Goal: Information Seeking & Learning: Learn about a topic

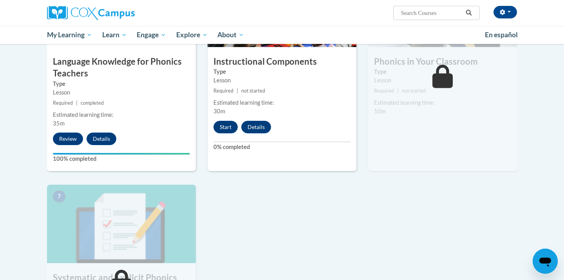
scroll to position [443, 0]
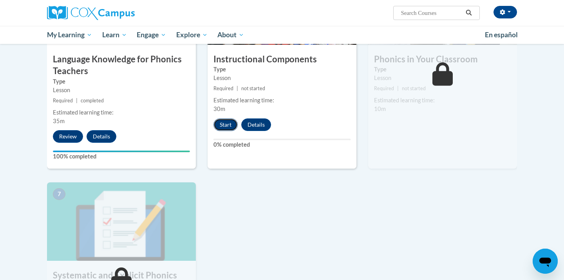
click at [232, 126] on button "Start" at bounding box center [226, 124] width 24 height 13
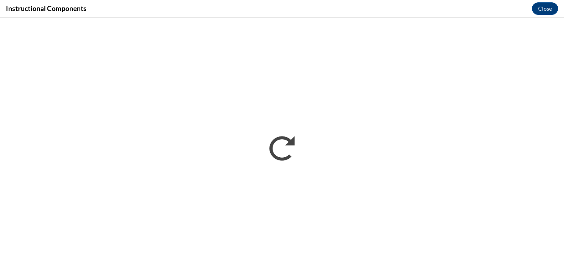
scroll to position [0, 0]
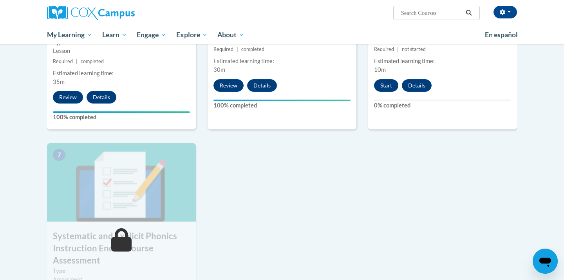
scroll to position [469, 0]
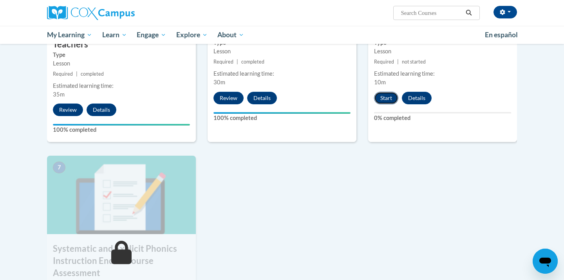
click at [384, 96] on button "Start" at bounding box center [386, 98] width 24 height 13
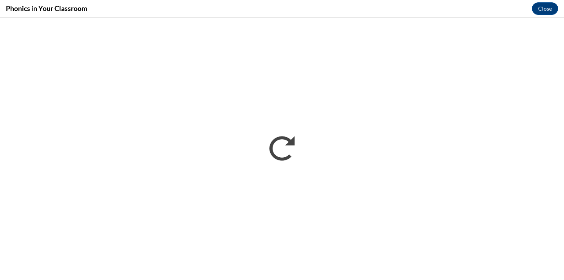
scroll to position [0, 0]
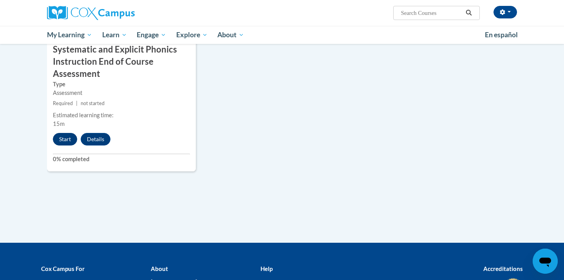
scroll to position [666, 0]
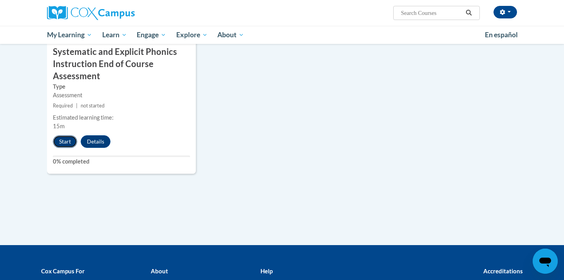
click at [63, 141] on button "Start" at bounding box center [65, 141] width 24 height 13
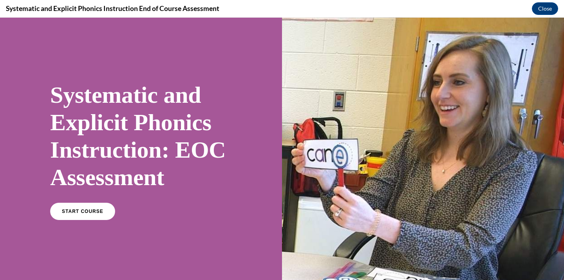
scroll to position [0, 0]
click at [87, 212] on span "START COURSE" at bounding box center [82, 211] width 43 height 6
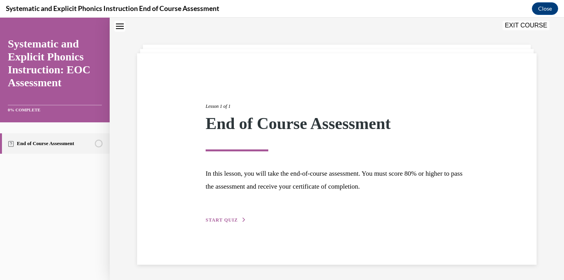
scroll to position [25, 0]
click at [226, 222] on button "START QUIZ" at bounding box center [226, 219] width 41 height 7
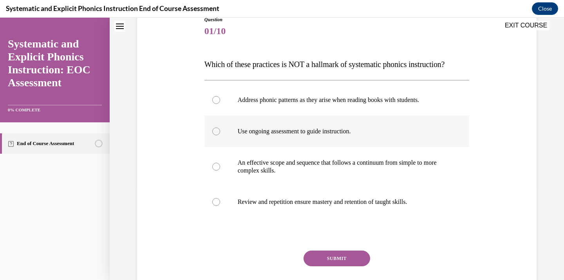
scroll to position [94, 0]
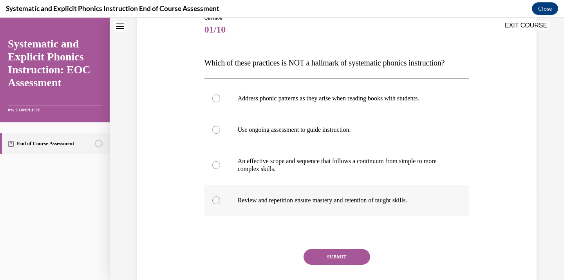
click at [350, 203] on p "Review and repetition ensure mastery and retention of taught skills." at bounding box center [344, 200] width 212 height 8
click at [340, 256] on button "SUBMIT" at bounding box center [337, 257] width 67 height 16
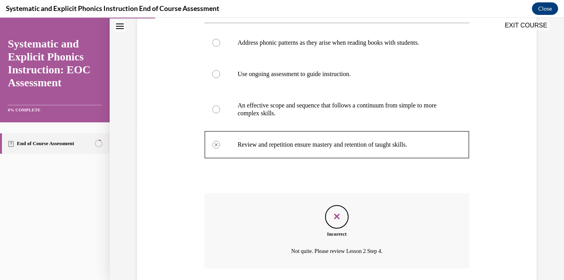
scroll to position [207, 0]
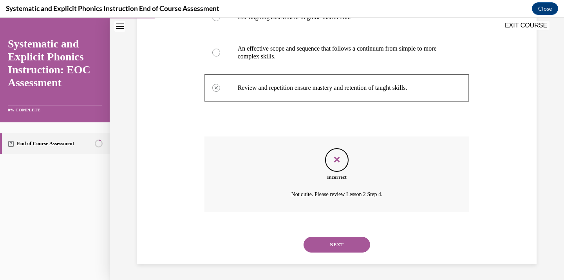
click at [338, 243] on button "NEXT" at bounding box center [337, 245] width 67 height 16
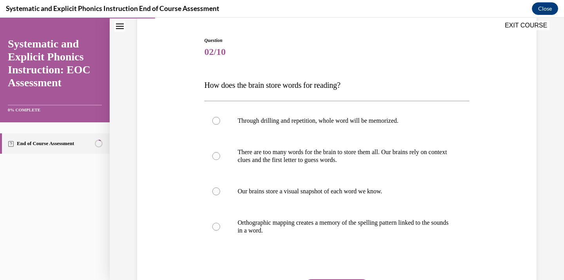
scroll to position [83, 0]
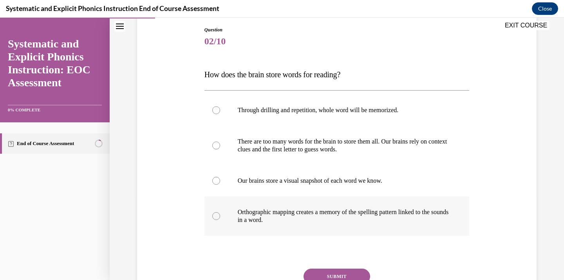
click at [359, 214] on p "Orthographic mapping creates a memory of the spelling pattern linked to the sou…" at bounding box center [344, 216] width 212 height 16
click at [337, 270] on button "SUBMIT" at bounding box center [337, 276] width 67 height 16
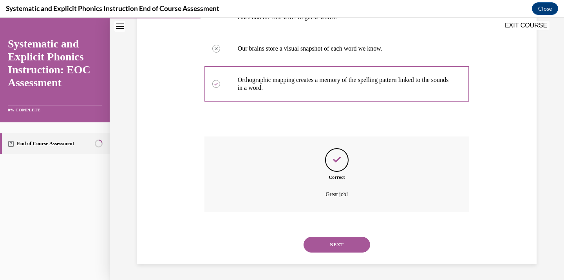
scroll to position [211, 0]
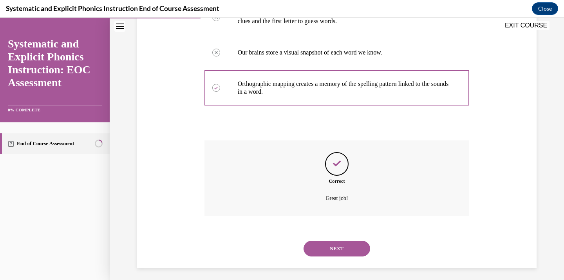
click at [340, 248] on button "NEXT" at bounding box center [337, 249] width 67 height 16
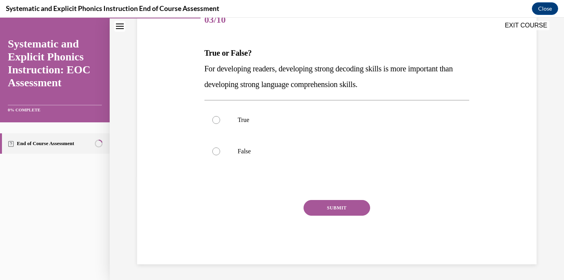
scroll to position [87, 0]
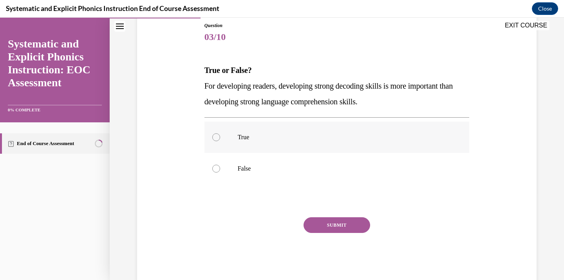
click at [336, 136] on p "True" at bounding box center [344, 137] width 212 height 8
click at [332, 171] on p "False" at bounding box center [344, 169] width 212 height 8
click at [336, 224] on button "SUBMIT" at bounding box center [337, 225] width 67 height 16
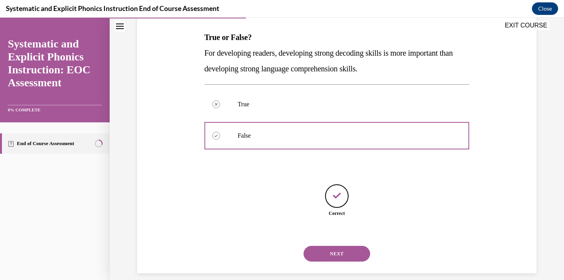
scroll to position [129, 0]
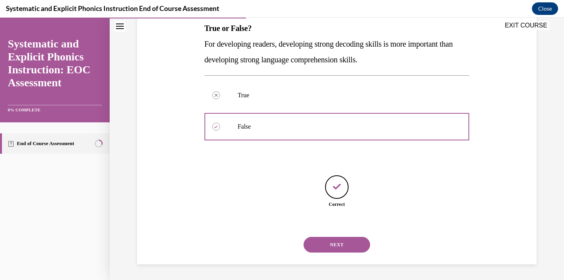
click at [336, 253] on div "NEXT" at bounding box center [337, 244] width 265 height 31
click at [335, 244] on button "NEXT" at bounding box center [337, 245] width 67 height 16
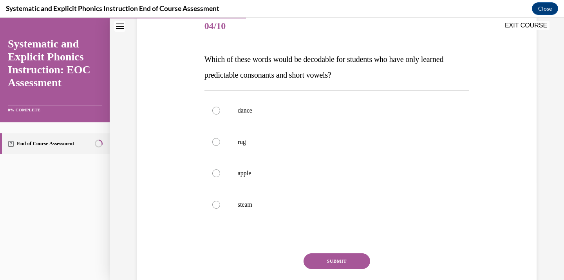
scroll to position [98, 0]
click at [330, 148] on div at bounding box center [337, 142] width 265 height 31
click at [327, 263] on button "SUBMIT" at bounding box center [337, 261] width 67 height 16
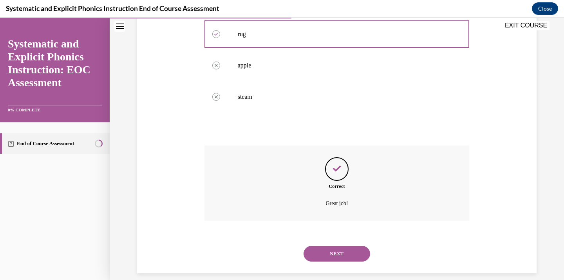
scroll to position [215, 0]
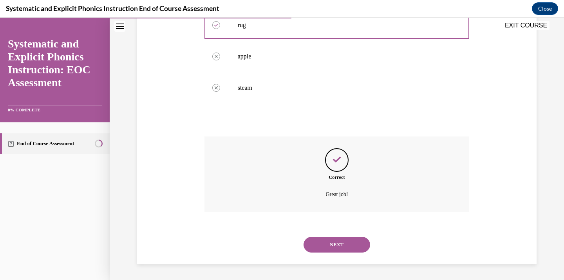
click at [328, 240] on button "NEXT" at bounding box center [337, 245] width 67 height 16
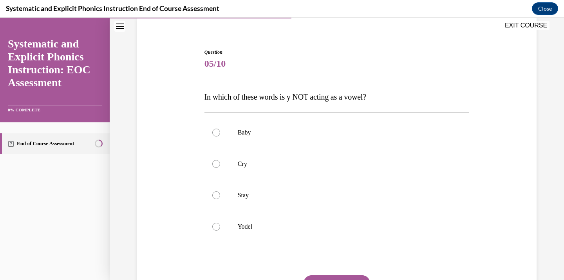
scroll to position [61, 0]
click at [328, 199] on div at bounding box center [337, 194] width 265 height 31
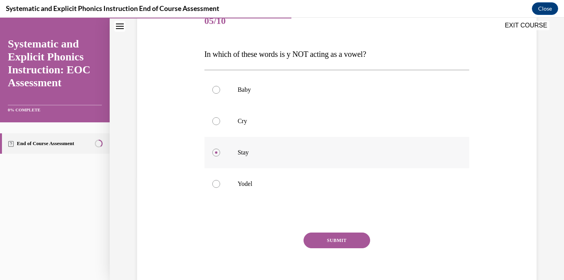
scroll to position [109, 0]
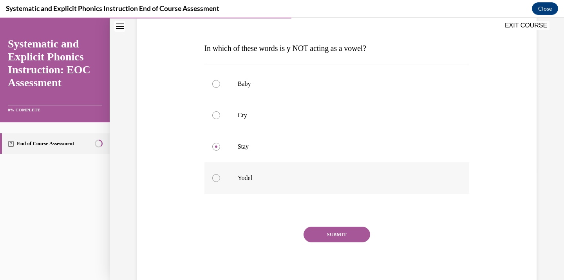
click at [322, 188] on div at bounding box center [337, 177] width 265 height 31
click at [329, 232] on button "SUBMIT" at bounding box center [337, 234] width 67 height 16
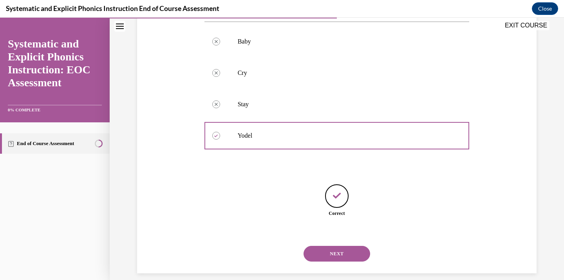
scroll to position [160, 0]
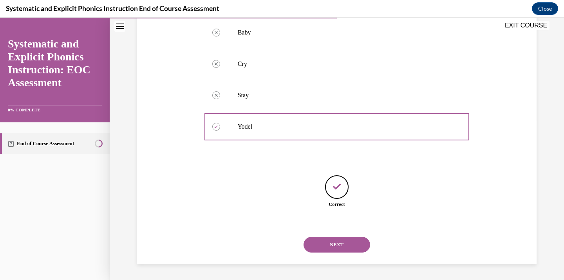
click at [330, 244] on button "NEXT" at bounding box center [337, 245] width 67 height 16
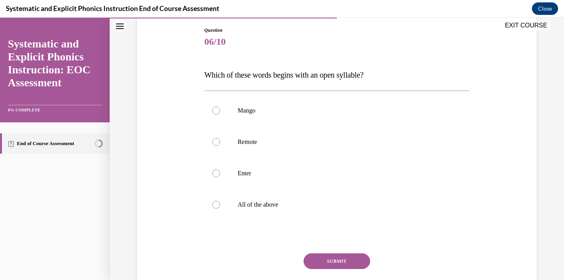
scroll to position [83, 0]
click at [321, 211] on div at bounding box center [337, 203] width 265 height 31
click at [331, 257] on button "SUBMIT" at bounding box center [337, 261] width 67 height 16
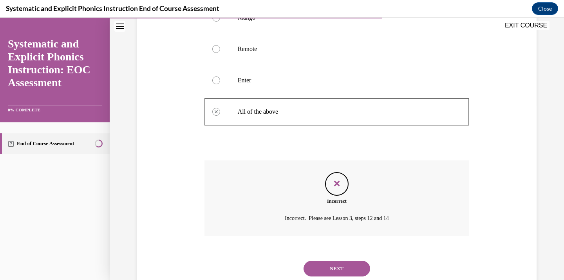
scroll to position [177, 0]
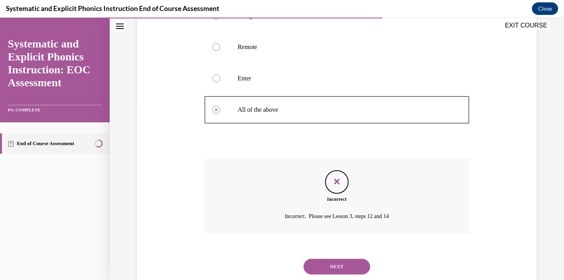
click at [324, 274] on button "NEXT" at bounding box center [337, 267] width 67 height 16
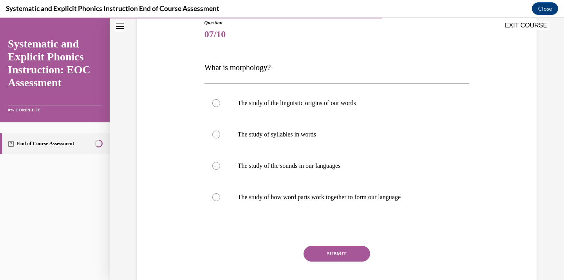
scroll to position [90, 0]
click at [344, 186] on div at bounding box center [337, 196] width 265 height 31
click at [342, 250] on button "SUBMIT" at bounding box center [337, 253] width 67 height 16
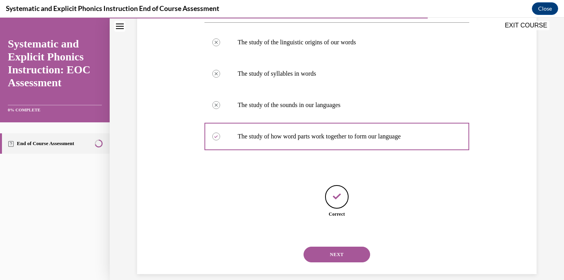
scroll to position [147, 0]
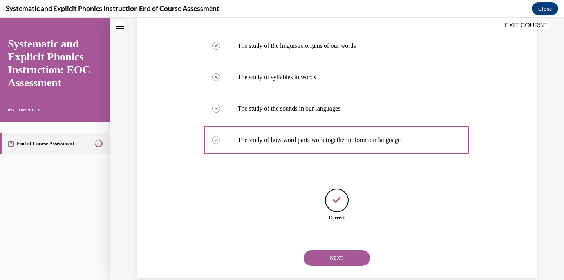
click at [340, 261] on button "NEXT" at bounding box center [337, 258] width 67 height 16
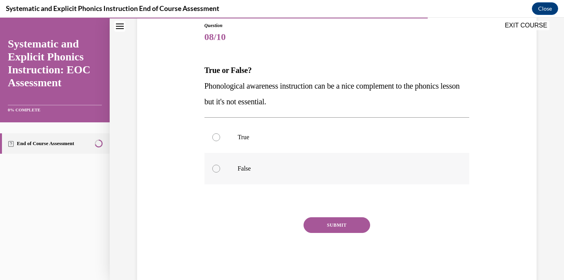
click at [330, 158] on div at bounding box center [337, 168] width 265 height 31
click at [337, 221] on button "SUBMIT" at bounding box center [337, 225] width 67 height 16
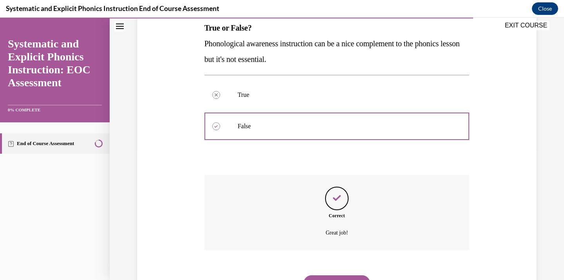
scroll to position [168, 0]
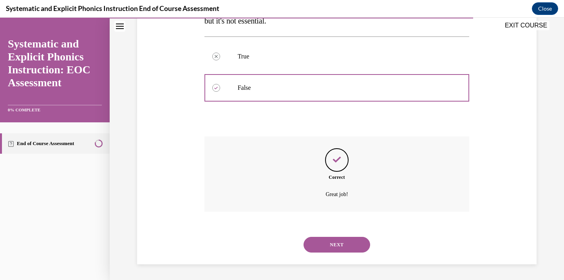
click at [328, 248] on button "NEXT" at bounding box center [337, 245] width 67 height 16
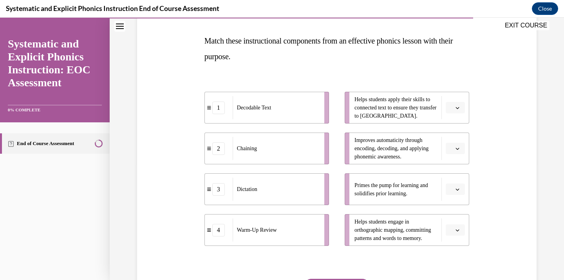
scroll to position [115, 0]
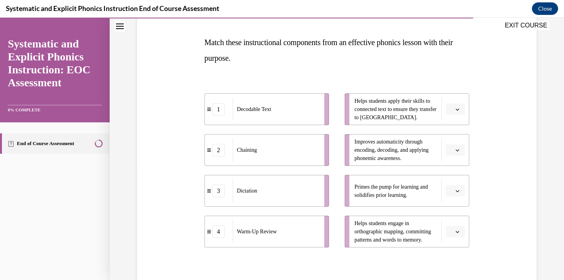
click at [454, 190] on button "button" at bounding box center [455, 191] width 19 height 12
click at [452, 176] on span "4" at bounding box center [452, 173] width 3 height 6
click at [460, 109] on span "button" at bounding box center [457, 109] width 5 height 5
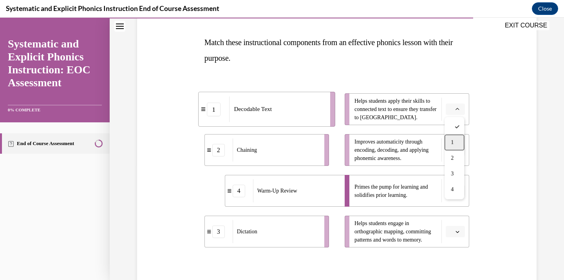
click at [452, 141] on span "1" at bounding box center [452, 142] width 3 height 6
click at [456, 148] on icon "button" at bounding box center [458, 150] width 4 height 4
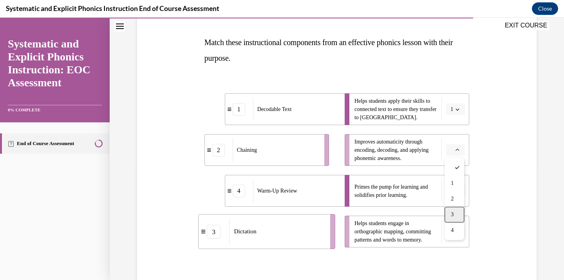
click at [460, 210] on div "3" at bounding box center [455, 214] width 20 height 16
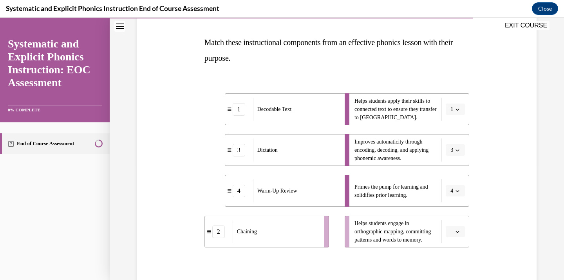
click at [460, 228] on button "button" at bounding box center [455, 232] width 19 height 12
click at [449, 186] on div "2" at bounding box center [455, 183] width 20 height 16
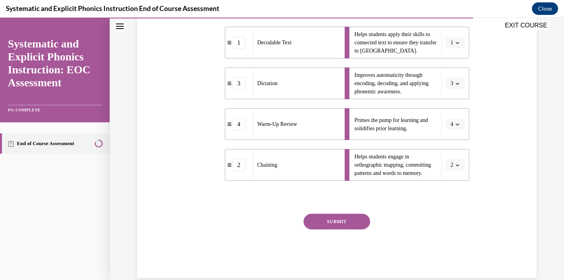
click at [350, 216] on button "SUBMIT" at bounding box center [337, 222] width 67 height 16
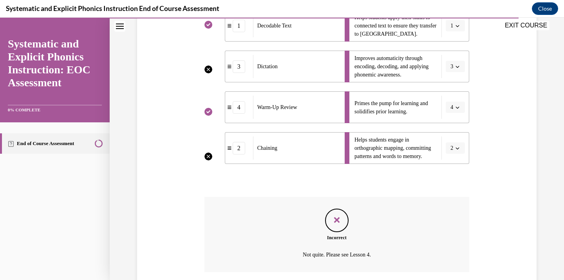
scroll to position [259, 0]
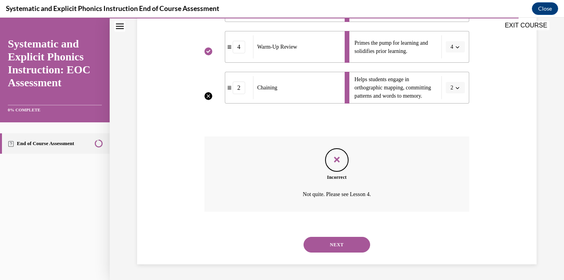
click at [341, 240] on button "NEXT" at bounding box center [337, 245] width 67 height 16
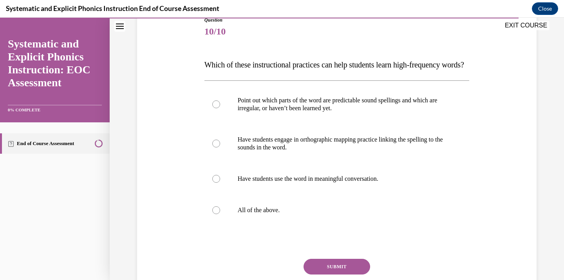
scroll to position [96, 0]
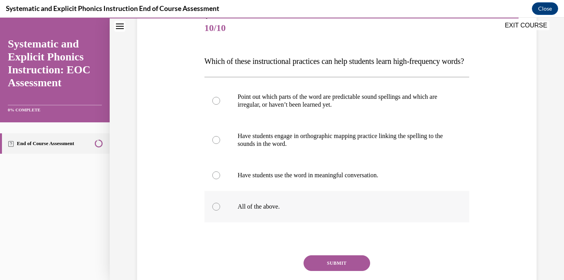
click at [340, 222] on div at bounding box center [337, 206] width 265 height 31
click at [336, 271] on button "SUBMIT" at bounding box center [337, 263] width 67 height 16
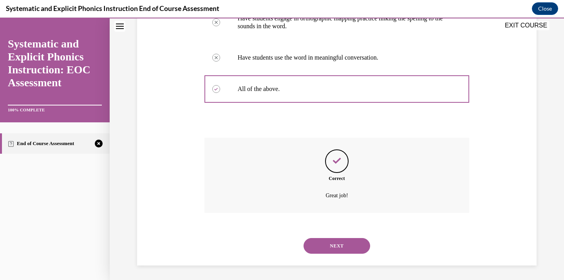
scroll to position [230, 0]
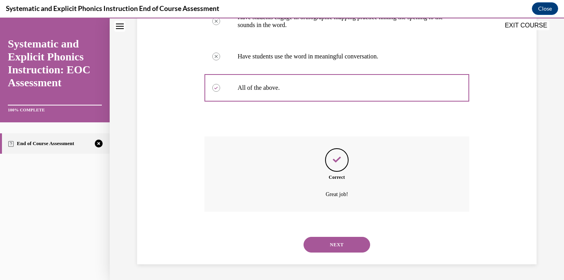
click at [342, 250] on button "NEXT" at bounding box center [337, 245] width 67 height 16
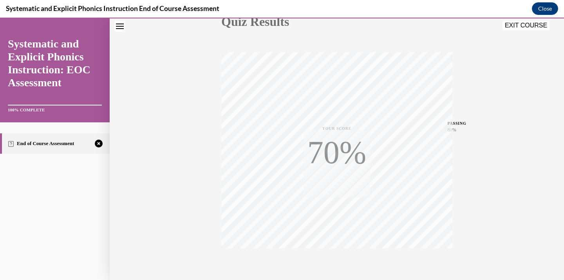
scroll to position [139, 0]
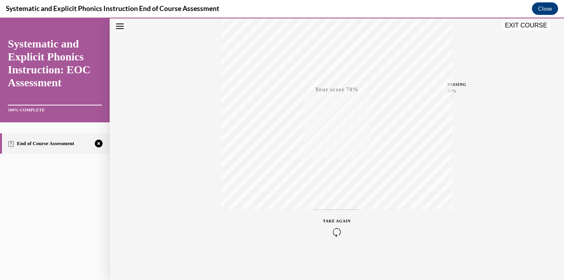
click at [339, 230] on icon "button" at bounding box center [337, 232] width 28 height 9
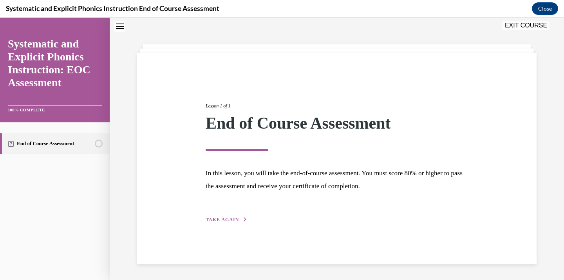
click at [218, 223] on div "Lesson 1 of 1 End of Course Assessment In this lesson, you will take the end-of…" at bounding box center [337, 153] width 274 height 139
click at [216, 216] on button "TAKE AGAIN" at bounding box center [227, 219] width 42 height 7
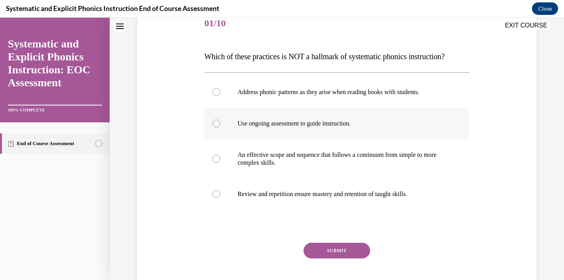
scroll to position [111, 0]
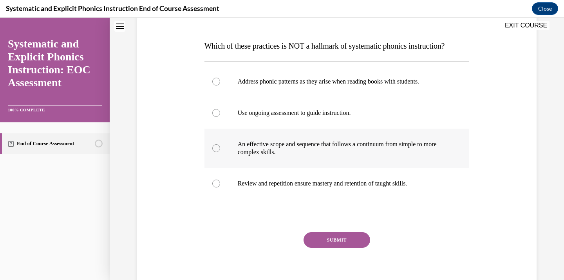
click at [328, 155] on p "An effective scope and sequence that follows a continuum from simple to more co…" at bounding box center [344, 148] width 212 height 16
click at [320, 232] on button "SUBMIT" at bounding box center [337, 240] width 67 height 16
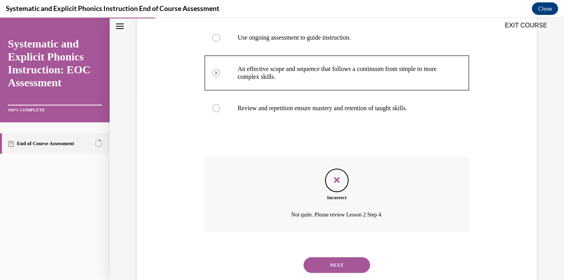
scroll to position [207, 0]
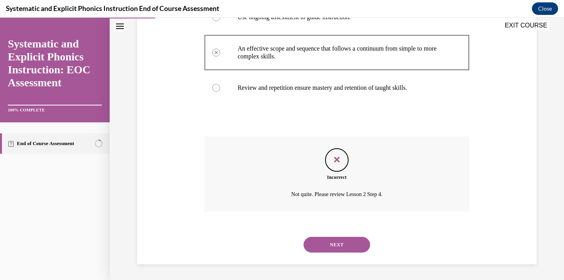
click at [326, 250] on button "NEXT" at bounding box center [337, 245] width 67 height 16
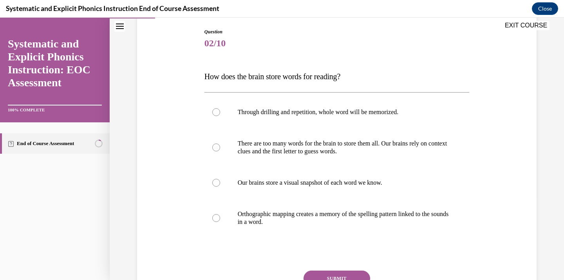
scroll to position [147, 0]
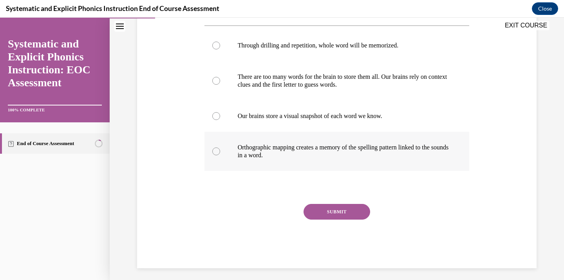
click at [315, 150] on p "Orthographic mapping creates a memory of the spelling pattern linked to the sou…" at bounding box center [344, 151] width 212 height 16
click at [332, 210] on button "SUBMIT" at bounding box center [337, 212] width 67 height 16
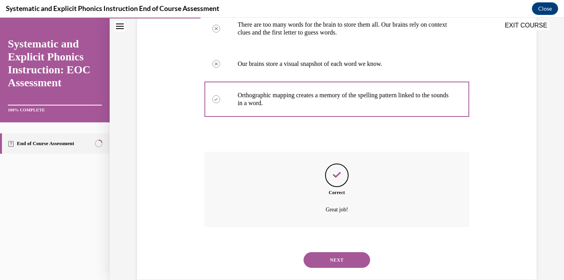
scroll to position [215, 0]
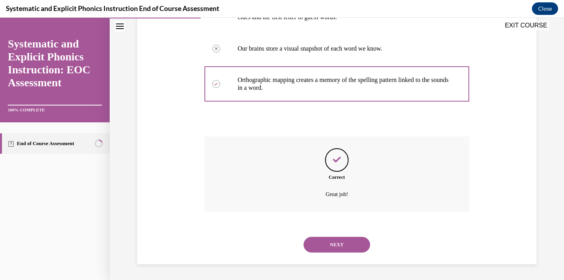
click at [339, 243] on button "NEXT" at bounding box center [337, 245] width 67 height 16
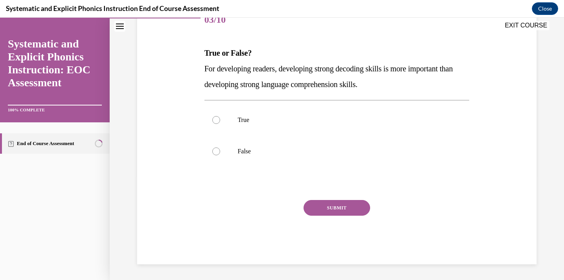
scroll to position [87, 0]
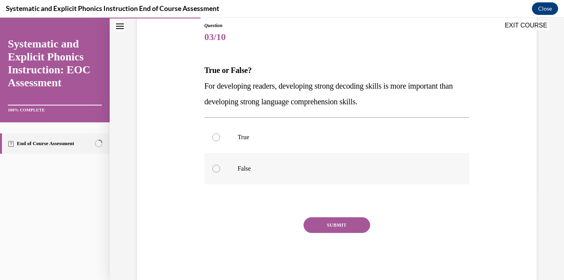
click at [327, 174] on div at bounding box center [337, 168] width 265 height 31
click at [336, 228] on button "SUBMIT" at bounding box center [337, 225] width 67 height 16
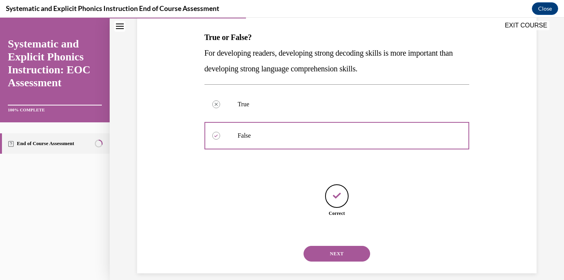
scroll to position [129, 0]
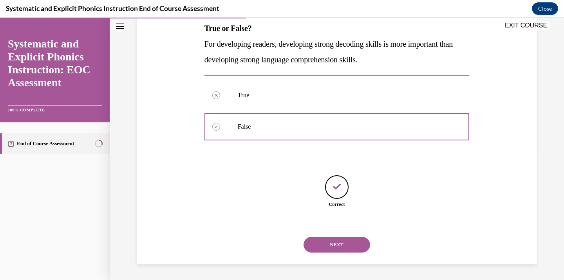
click at [343, 240] on button "NEXT" at bounding box center [337, 245] width 67 height 16
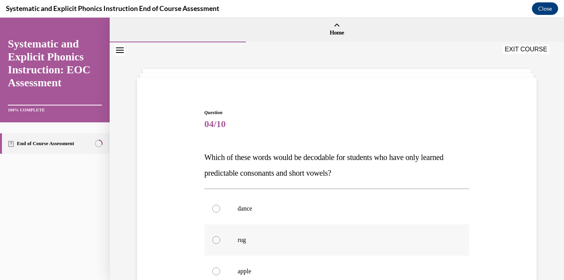
click at [330, 226] on div at bounding box center [337, 239] width 265 height 31
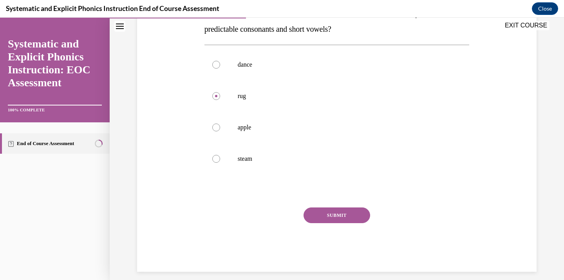
click at [322, 212] on button "SUBMIT" at bounding box center [337, 215] width 67 height 16
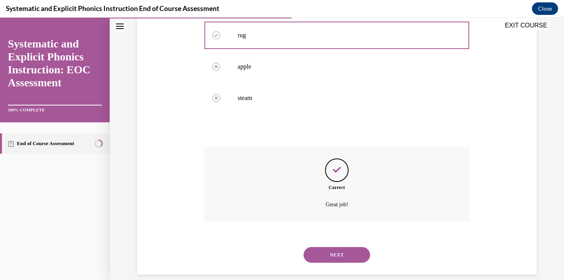
scroll to position [215, 0]
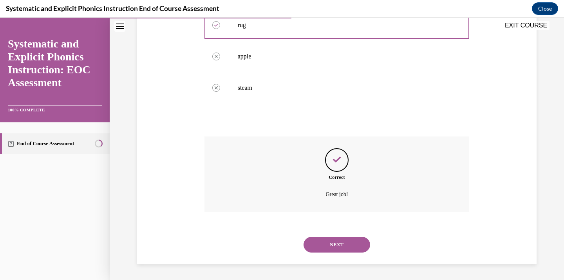
click at [328, 232] on div "NEXT" at bounding box center [337, 244] width 265 height 31
click at [330, 243] on button "NEXT" at bounding box center [337, 245] width 67 height 16
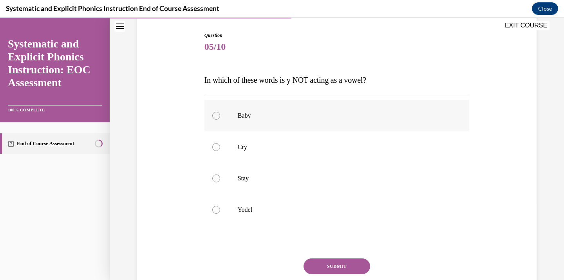
scroll to position [136, 0]
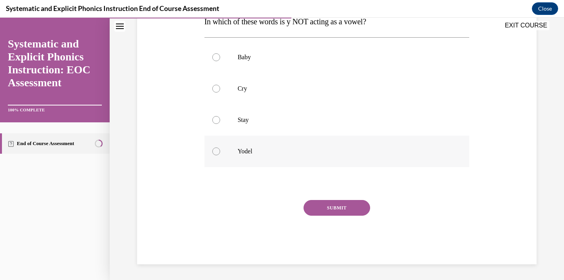
click at [281, 166] on div at bounding box center [337, 151] width 265 height 31
click at [328, 206] on button "SUBMIT" at bounding box center [337, 208] width 67 height 16
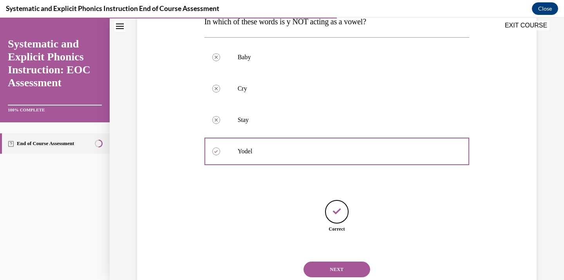
scroll to position [160, 0]
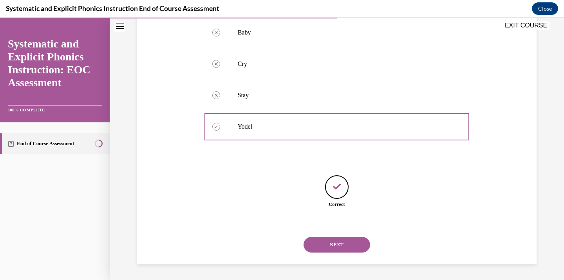
click at [333, 237] on button "NEXT" at bounding box center [337, 245] width 67 height 16
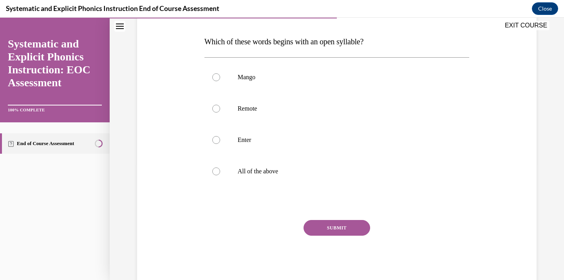
scroll to position [136, 0]
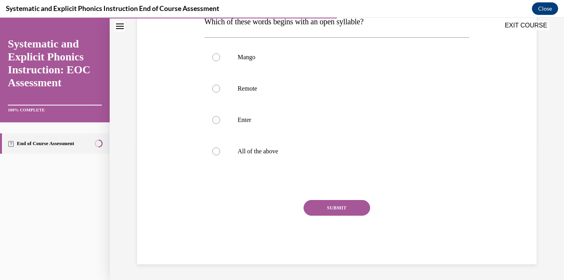
click at [306, 170] on div "Mango Remote Enter All of the above" at bounding box center [337, 104] width 265 height 134
click at [303, 157] on div at bounding box center [337, 151] width 265 height 31
click at [335, 209] on button "SUBMIT" at bounding box center [337, 208] width 67 height 16
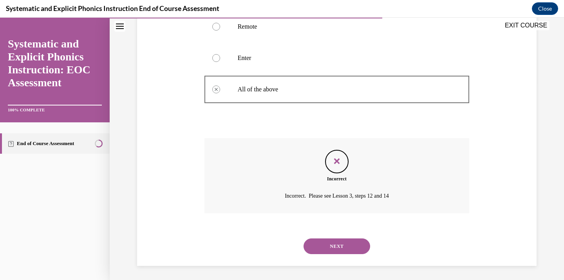
scroll to position [199, 0]
click at [342, 244] on button "NEXT" at bounding box center [337, 245] width 67 height 16
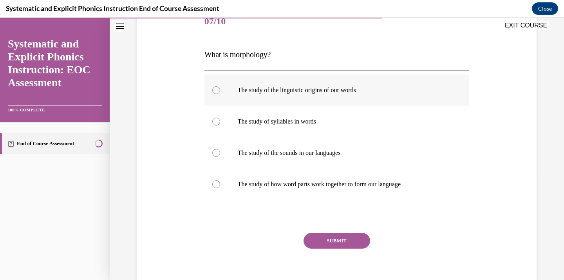
scroll to position [109, 0]
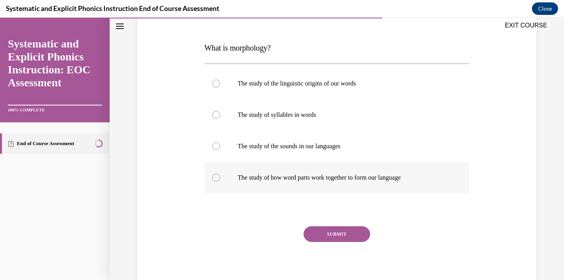
click at [344, 174] on p "The study of how word parts work together to form our language" at bounding box center [344, 178] width 212 height 8
click at [342, 239] on button "SUBMIT" at bounding box center [337, 234] width 67 height 16
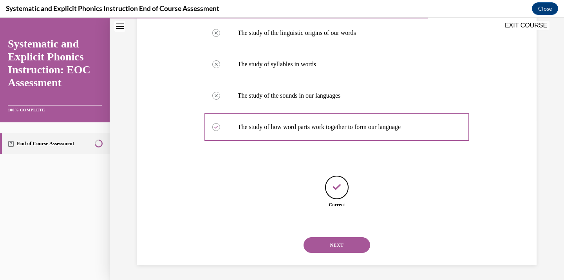
scroll to position [160, 0]
click at [337, 245] on button "NEXT" at bounding box center [337, 245] width 67 height 16
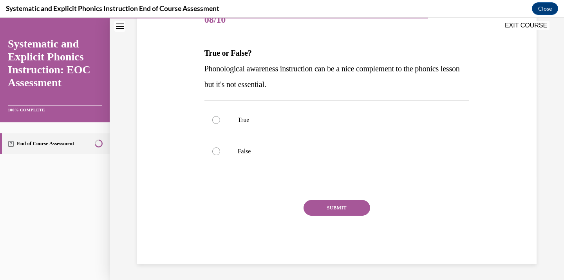
scroll to position [87, 0]
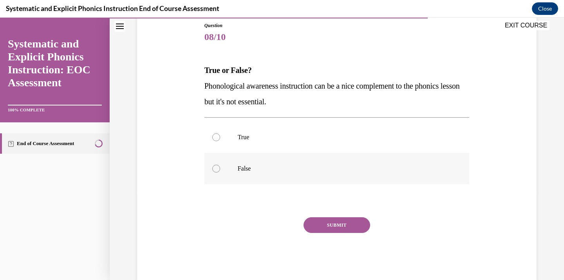
click at [297, 171] on p "False" at bounding box center [344, 169] width 212 height 8
click at [324, 222] on button "SUBMIT" at bounding box center [337, 225] width 67 height 16
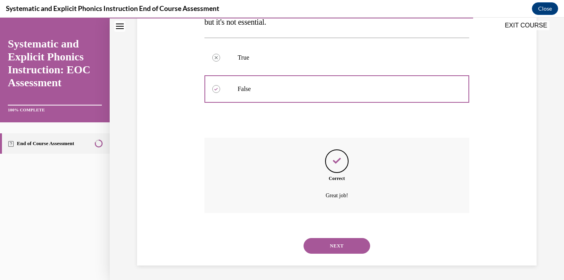
scroll to position [168, 0]
click at [327, 246] on button "NEXT" at bounding box center [337, 245] width 67 height 16
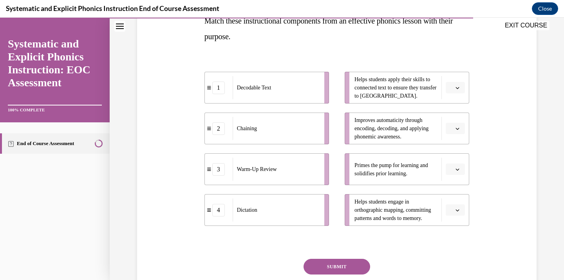
scroll to position [138, 0]
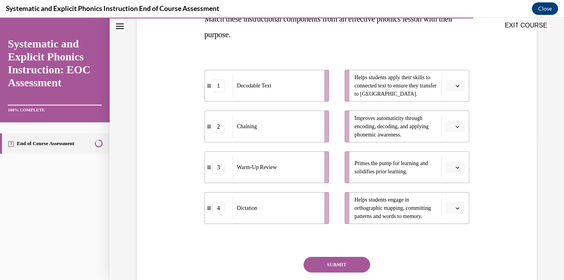
click at [456, 85] on icon "button" at bounding box center [458, 86] width 4 height 4
click at [454, 118] on div "1" at bounding box center [455, 119] width 20 height 16
click at [456, 127] on icon "button" at bounding box center [458, 127] width 4 height 4
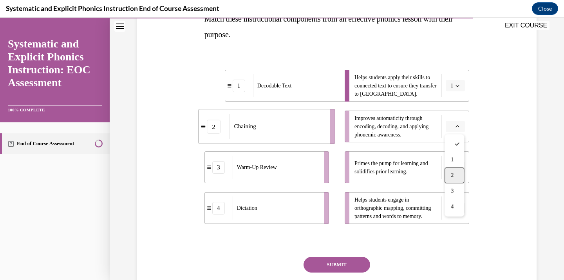
click at [459, 177] on div "2" at bounding box center [455, 175] width 20 height 16
click at [458, 172] on button "button" at bounding box center [455, 167] width 19 height 12
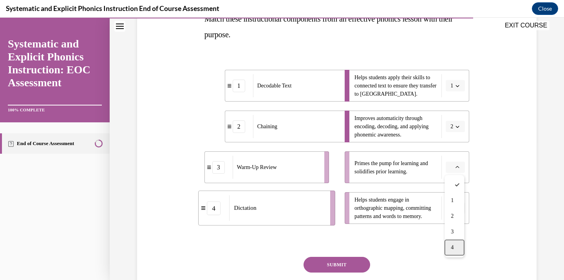
click at [462, 246] on div "4" at bounding box center [455, 247] width 20 height 16
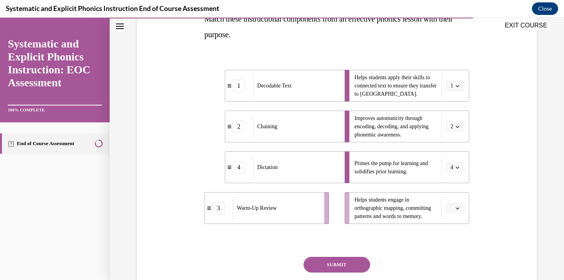
click at [461, 212] on button "button" at bounding box center [455, 208] width 19 height 12
click at [449, 176] on div "3" at bounding box center [455, 175] width 20 height 16
click at [357, 264] on button "SUBMIT" at bounding box center [337, 265] width 67 height 16
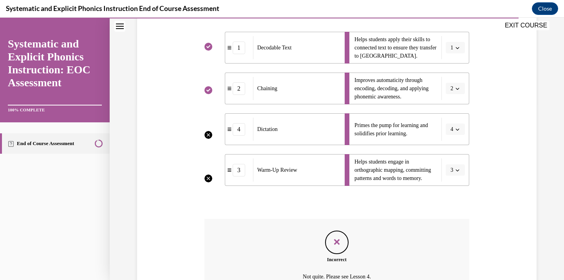
scroll to position [259, 0]
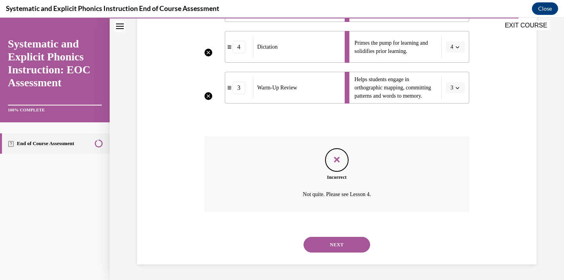
click at [330, 243] on button "NEXT" at bounding box center [337, 245] width 67 height 16
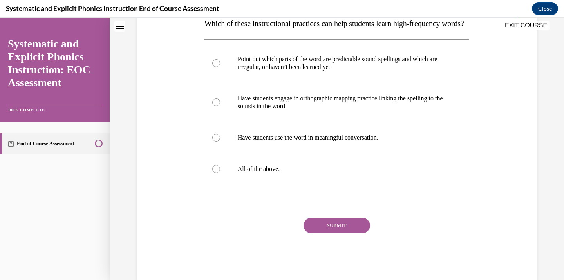
scroll to position [167, 0]
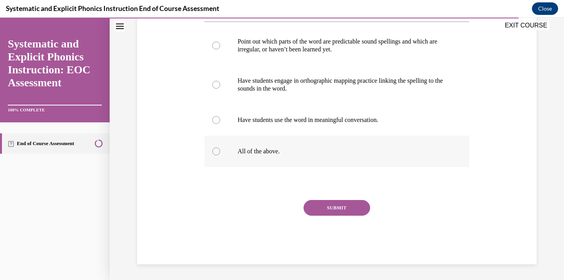
click at [308, 166] on div at bounding box center [337, 151] width 265 height 31
click at [329, 209] on button "SUBMIT" at bounding box center [337, 208] width 67 height 16
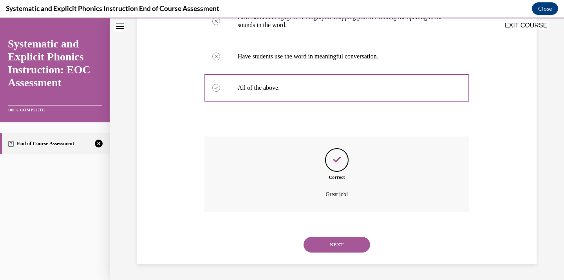
scroll to position [230, 0]
click at [330, 248] on button "NEXT" at bounding box center [337, 245] width 67 height 16
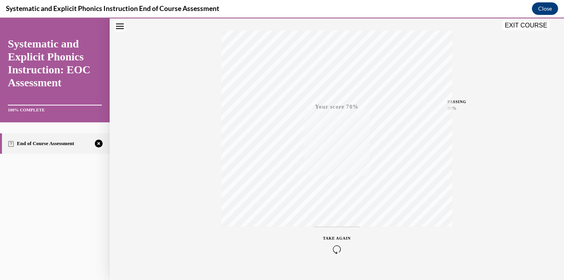
scroll to position [139, 0]
click at [337, 227] on div "TAKE AGAIN" at bounding box center [337, 227] width 28 height 18
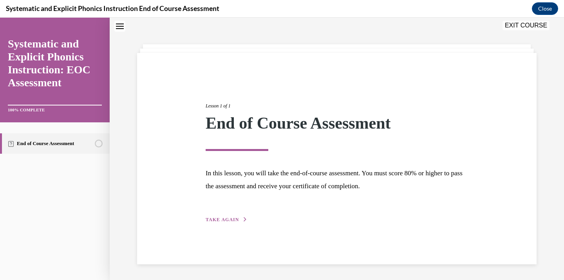
scroll to position [25, 0]
click at [214, 228] on div "Lesson 1 of 1 End of Course Assessment In this lesson, you will take the end-of…" at bounding box center [337, 158] width 400 height 211
click at [214, 220] on span "TAKE AGAIN" at bounding box center [222, 219] width 33 height 5
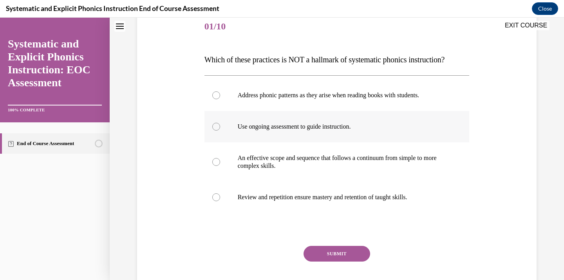
scroll to position [100, 0]
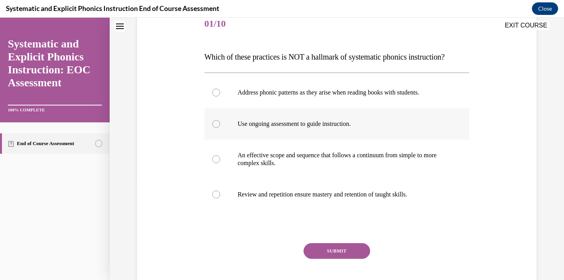
click at [310, 201] on div at bounding box center [337, 194] width 265 height 31
click at [333, 254] on button "SUBMIT" at bounding box center [337, 251] width 67 height 16
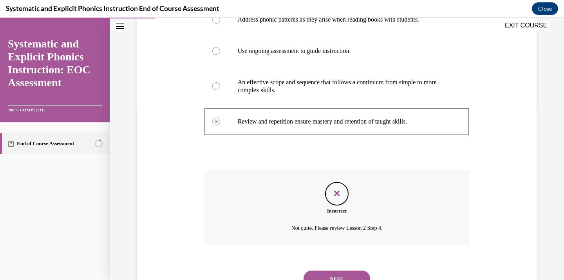
scroll to position [207, 0]
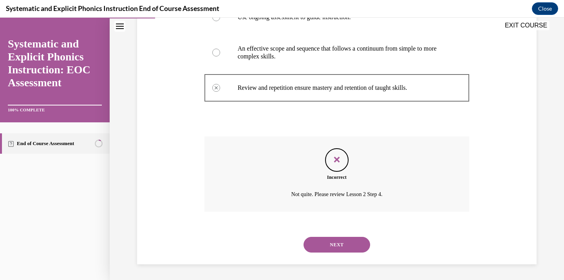
click at [333, 254] on div "NEXT" at bounding box center [337, 244] width 265 height 31
click at [329, 244] on button "NEXT" at bounding box center [337, 245] width 67 height 16
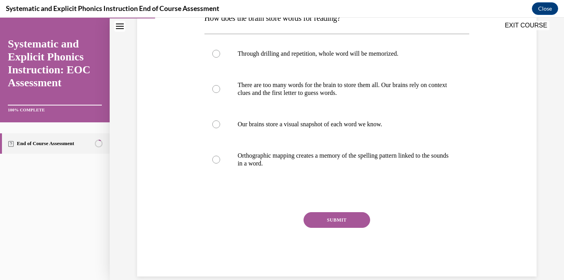
scroll to position [151, 0]
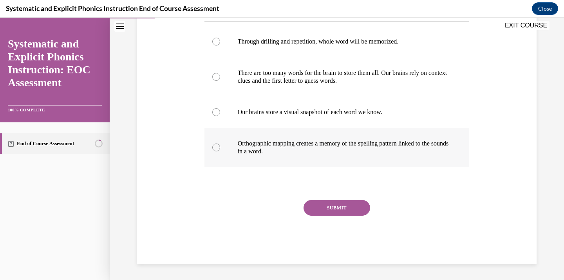
click at [332, 144] on p "Orthographic mapping creates a memory of the spelling pattern linked to the sou…" at bounding box center [344, 147] width 212 height 16
click at [333, 209] on button "SUBMIT" at bounding box center [337, 208] width 67 height 16
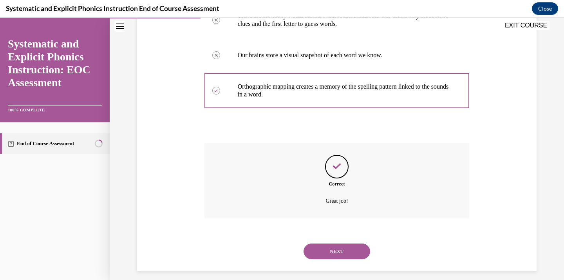
scroll to position [215, 0]
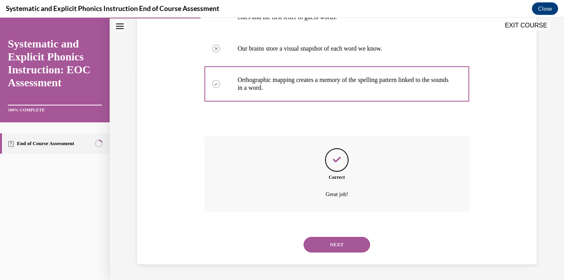
click at [329, 243] on button "NEXT" at bounding box center [337, 245] width 67 height 16
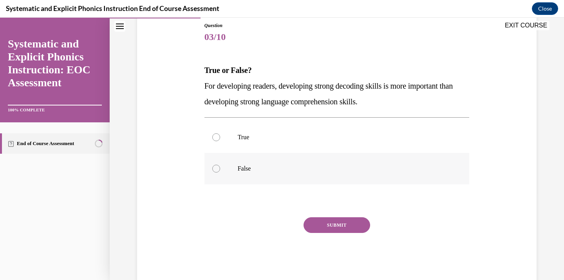
click at [306, 165] on p "False" at bounding box center [344, 169] width 212 height 8
click at [330, 226] on button "SUBMIT" at bounding box center [337, 225] width 67 height 16
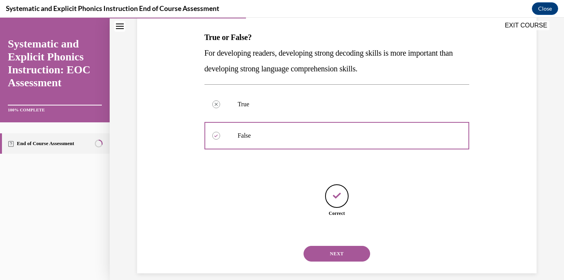
scroll to position [129, 0]
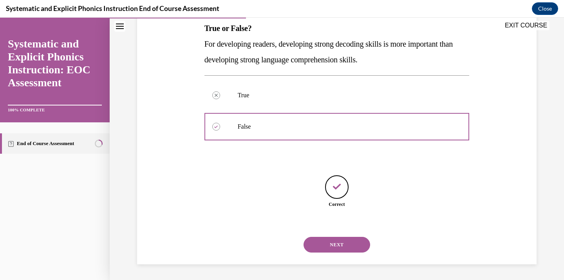
click at [335, 243] on button "NEXT" at bounding box center [337, 245] width 67 height 16
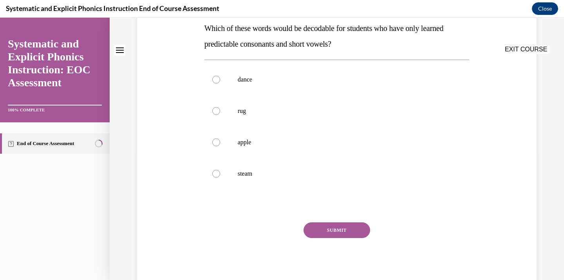
scroll to position [0, 0]
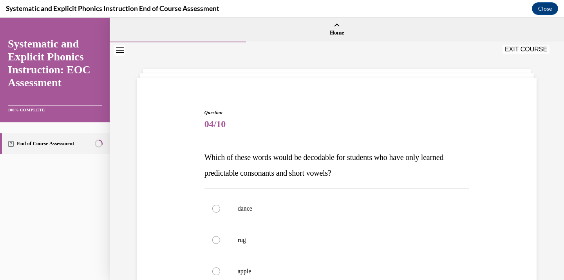
click at [335, 243] on p "rug" at bounding box center [344, 240] width 212 height 8
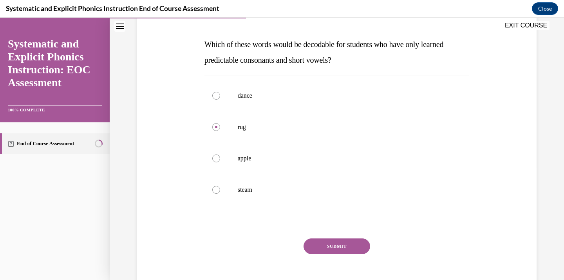
click at [334, 249] on button "SUBMIT" at bounding box center [337, 246] width 67 height 16
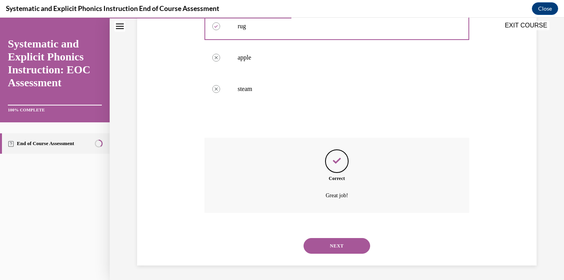
scroll to position [215, 0]
click at [333, 241] on button "NEXT" at bounding box center [337, 245] width 67 height 16
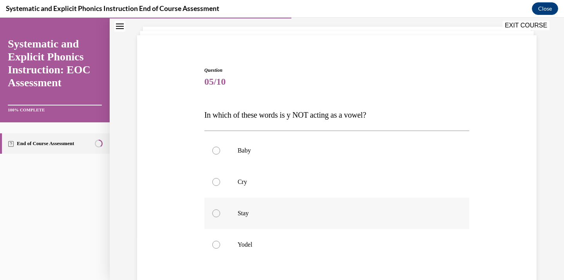
scroll to position [136, 0]
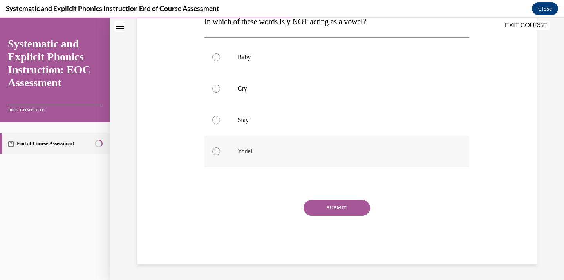
click at [318, 153] on p "Yodel" at bounding box center [344, 151] width 212 height 8
click at [327, 205] on button "SUBMIT" at bounding box center [337, 208] width 67 height 16
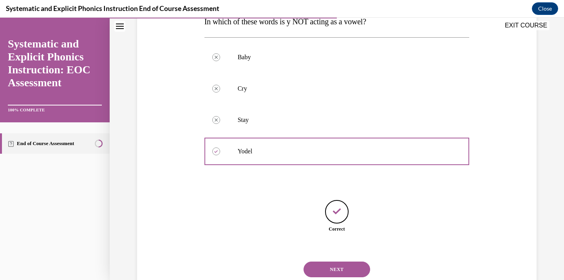
scroll to position [160, 0]
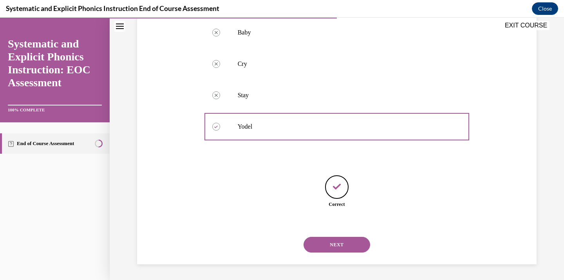
click at [333, 244] on button "NEXT" at bounding box center [337, 245] width 67 height 16
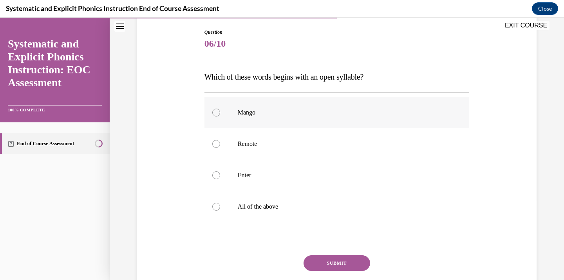
scroll to position [136, 0]
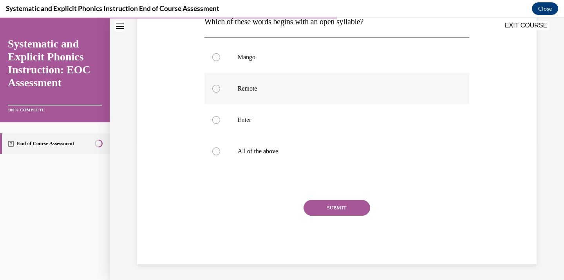
click at [328, 102] on div at bounding box center [337, 88] width 265 height 31
click at [323, 213] on button "SUBMIT" at bounding box center [337, 208] width 67 height 16
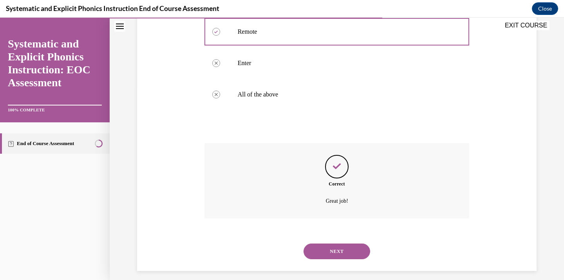
scroll to position [199, 0]
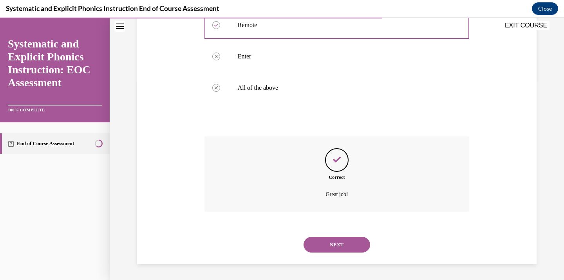
click at [337, 244] on button "NEXT" at bounding box center [337, 245] width 67 height 16
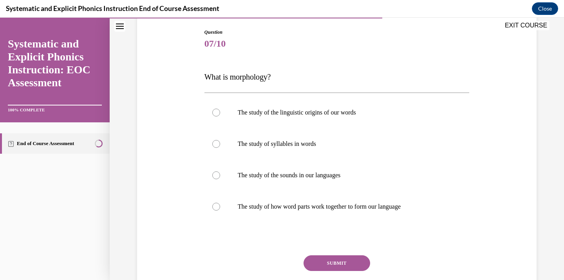
scroll to position [84, 0]
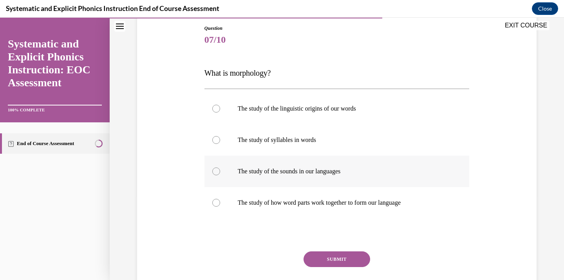
click at [333, 182] on div at bounding box center [337, 171] width 265 height 31
click at [332, 198] on div at bounding box center [337, 202] width 265 height 31
click at [332, 259] on button "SUBMIT" at bounding box center [337, 259] width 67 height 16
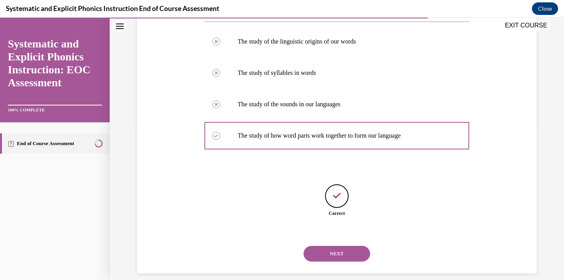
scroll to position [160, 0]
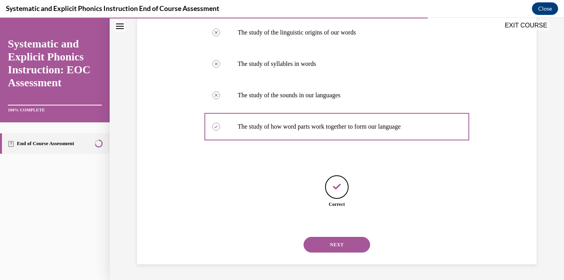
click at [328, 249] on button "NEXT" at bounding box center [337, 245] width 67 height 16
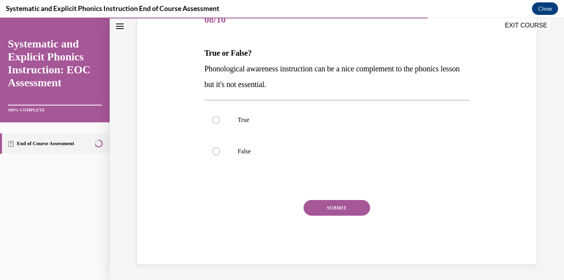
scroll to position [87, 0]
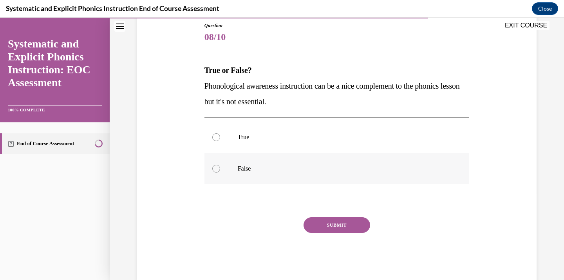
click at [306, 174] on div at bounding box center [337, 168] width 265 height 31
click at [321, 220] on button "SUBMIT" at bounding box center [337, 225] width 67 height 16
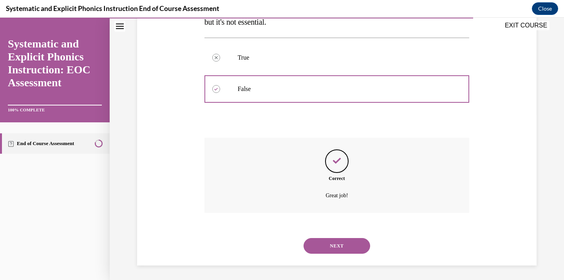
scroll to position [168, 0]
click at [335, 243] on button "NEXT" at bounding box center [337, 245] width 67 height 16
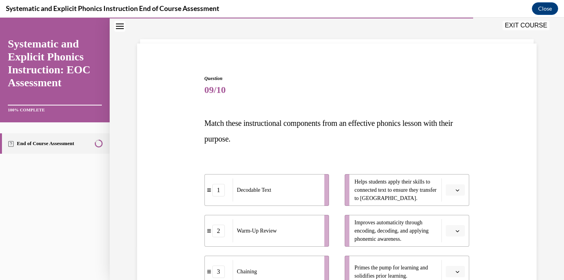
scroll to position [36, 0]
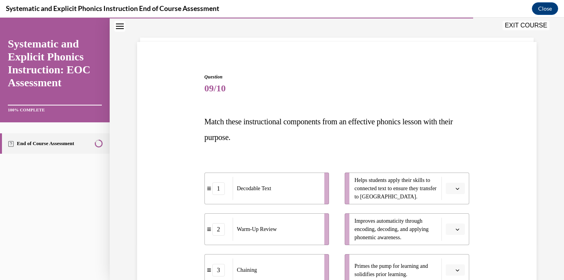
click at [456, 181] on li "Helps students apply their skills to connected text to ensure they transfer to …" at bounding box center [407, 188] width 125 height 32
click at [457, 190] on span "button" at bounding box center [457, 188] width 5 height 5
click at [459, 223] on div "1" at bounding box center [455, 222] width 20 height 16
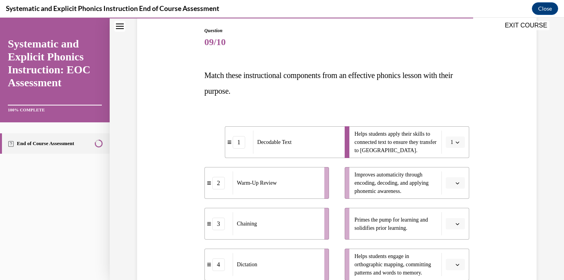
scroll to position [82, 0]
click at [454, 182] on button "button" at bounding box center [455, 183] width 19 height 12
click at [464, 248] on div "3" at bounding box center [455, 247] width 20 height 16
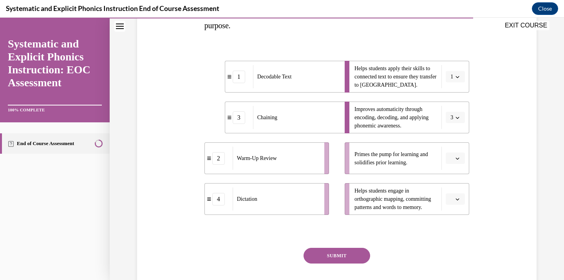
scroll to position [151, 0]
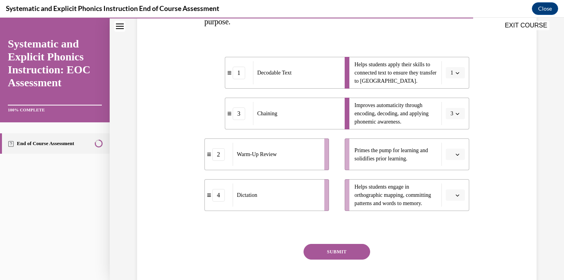
click at [449, 199] on button "button" at bounding box center [455, 195] width 19 height 12
click at [454, 171] on div "4" at bounding box center [455, 178] width 20 height 16
click at [457, 150] on button "button" at bounding box center [455, 154] width 19 height 12
click at [458, 194] on div "1" at bounding box center [455, 187] width 20 height 16
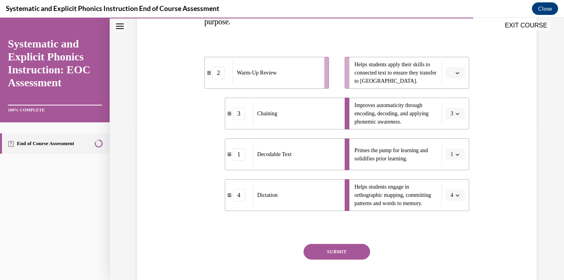
click at [451, 153] on span "1" at bounding box center [452, 154] width 3 height 8
click at [457, 207] on div "2" at bounding box center [453, 203] width 20 height 16
click at [459, 69] on button "button" at bounding box center [455, 73] width 19 height 12
click at [455, 99] on div "1" at bounding box center [455, 106] width 20 height 16
click at [345, 247] on button "SUBMIT" at bounding box center [337, 252] width 67 height 16
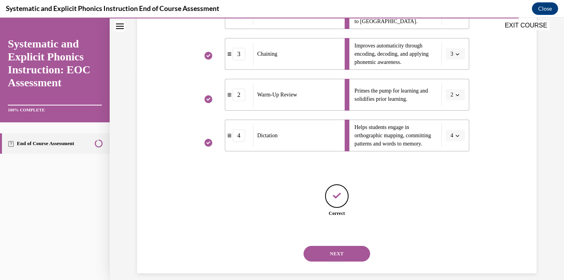
scroll to position [220, 0]
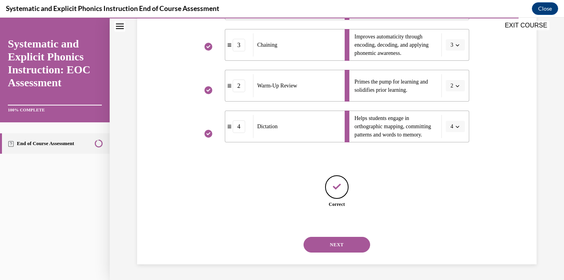
click at [345, 247] on button "NEXT" at bounding box center [337, 245] width 67 height 16
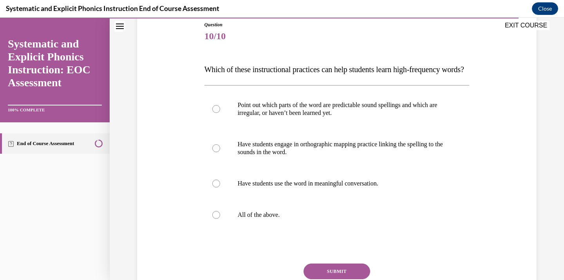
scroll to position [91, 0]
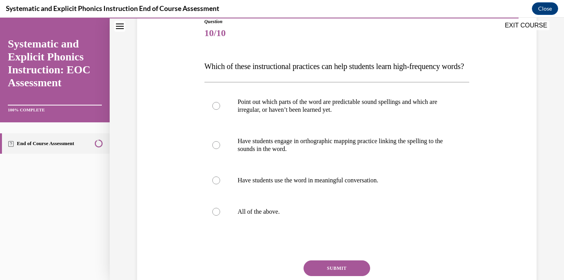
click at [345, 247] on div "Question 10/10 Which of these instructional practices can help students learn h…" at bounding box center [337, 171] width 265 height 306
click at [343, 227] on div at bounding box center [337, 211] width 265 height 31
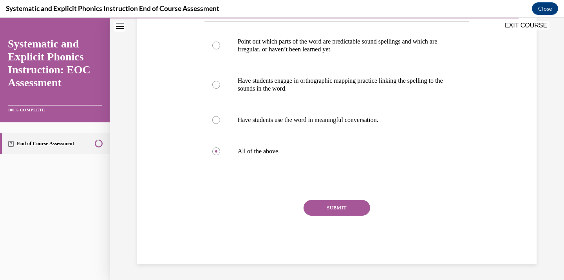
click at [321, 205] on button "SUBMIT" at bounding box center [337, 208] width 67 height 16
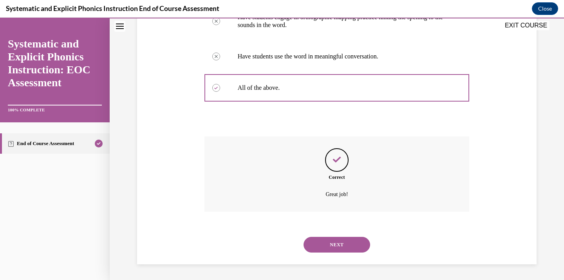
scroll to position [230, 0]
click at [341, 242] on button "NEXT" at bounding box center [337, 245] width 67 height 16
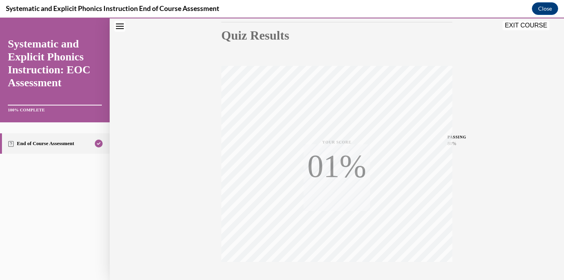
scroll to position [139, 0]
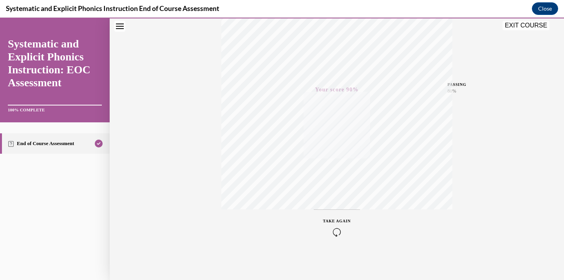
click at [520, 24] on button "EXIT COURSE" at bounding box center [526, 25] width 47 height 9
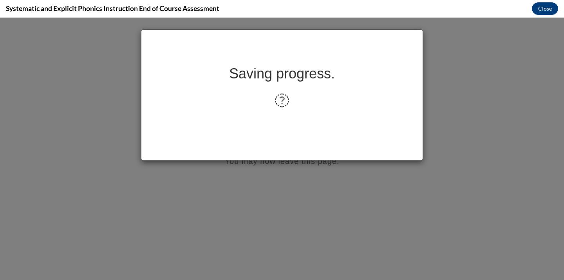
scroll to position [0, 0]
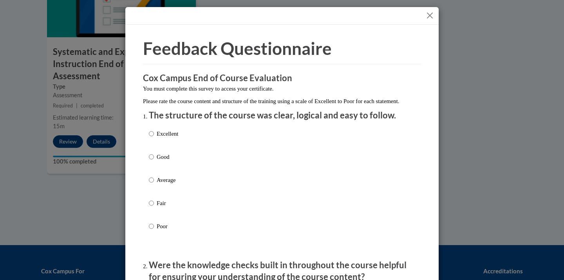
click at [282, 178] on div "Excellent Good Average Fair Poor" at bounding box center [282, 189] width 266 height 128
click at [275, 172] on div "Excellent Good Average Fair Poor" at bounding box center [282, 189] width 266 height 128
click at [168, 138] on p "Excellent" at bounding box center [168, 133] width 22 height 9
click at [154, 138] on input "Excellent" at bounding box center [151, 133] width 5 height 9
radio input "true"
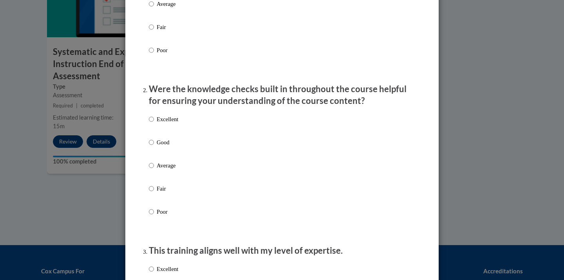
scroll to position [178, 0]
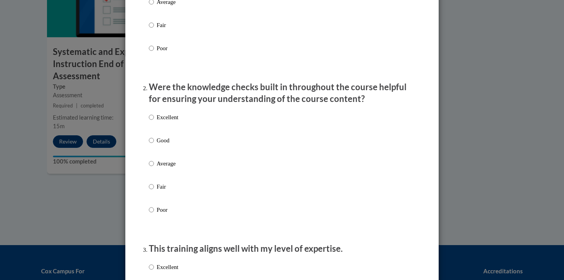
click at [158, 143] on div "Excellent Good Average Fair Poor" at bounding box center [163, 169] width 29 height 121
click at [158, 145] on p "Good" at bounding box center [168, 140] width 22 height 9
click at [154, 145] on input "Good" at bounding box center [151, 140] width 5 height 9
radio input "true"
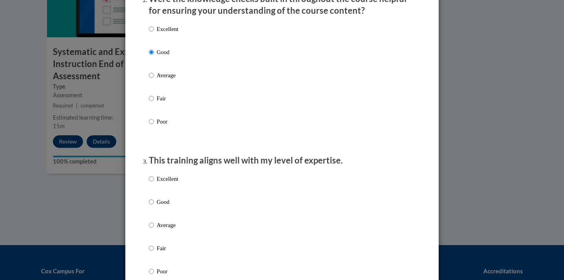
click at [163, 183] on p "Excellent" at bounding box center [168, 178] width 22 height 9
click at [154, 183] on input "Excellent" at bounding box center [151, 178] width 5 height 9
radio input "true"
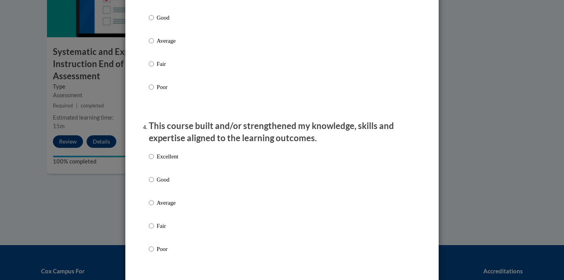
scroll to position [464, 0]
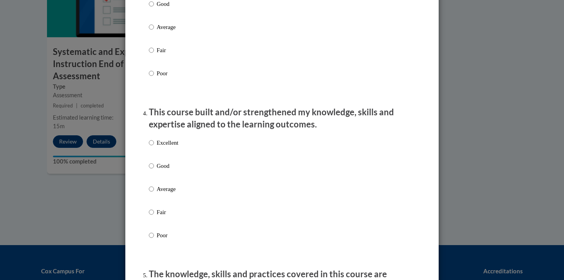
click at [161, 170] on p "Good" at bounding box center [168, 165] width 22 height 9
click at [154, 170] on input "Good" at bounding box center [151, 165] width 5 height 9
radio input "true"
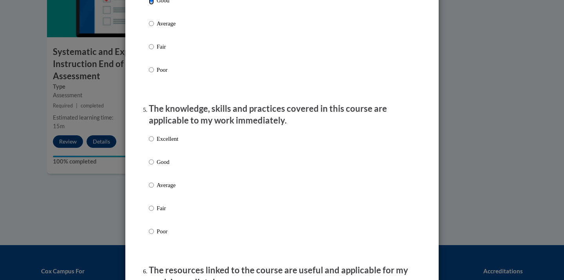
scroll to position [634, 0]
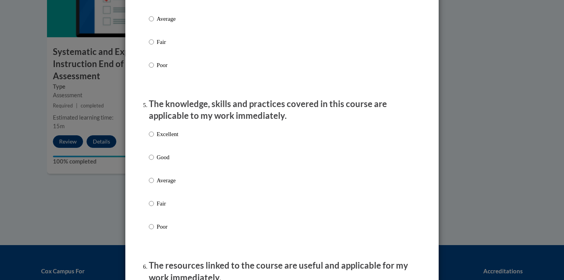
click at [161, 161] on p "Good" at bounding box center [168, 157] width 22 height 9
click at [154, 161] on input "Good" at bounding box center [151, 157] width 5 height 9
radio input "true"
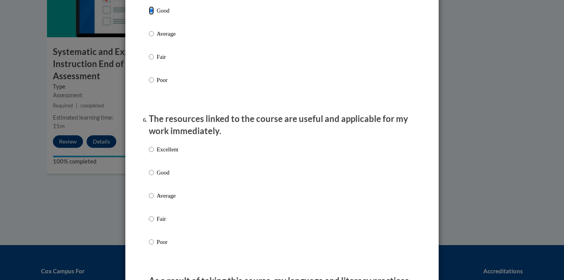
scroll to position [800, 0]
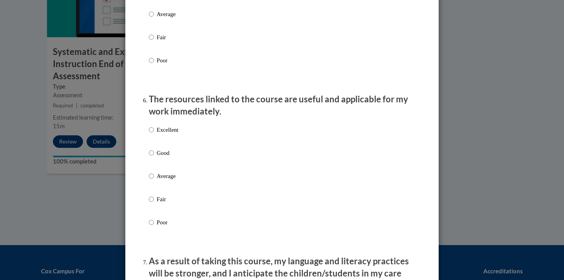
click at [165, 134] on p "Excellent" at bounding box center [168, 129] width 22 height 9
click at [154, 134] on input "Excellent" at bounding box center [151, 129] width 5 height 9
radio input "true"
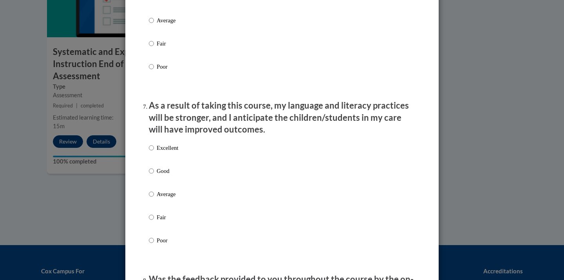
scroll to position [958, 0]
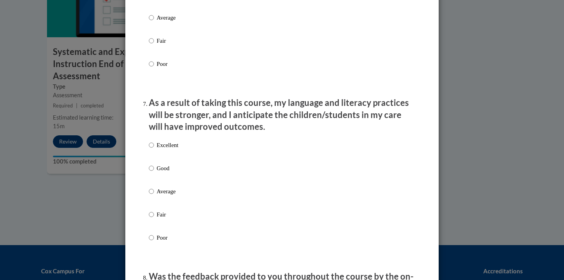
click at [160, 172] on p "Good" at bounding box center [168, 168] width 22 height 9
click at [154, 172] on input "Good" at bounding box center [151, 168] width 5 height 9
radio input "true"
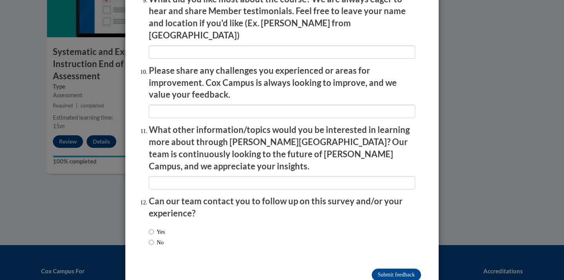
scroll to position [1350, 0]
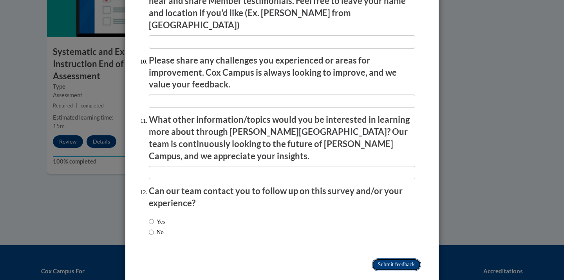
click at [383, 258] on input "Submit feedback" at bounding box center [396, 264] width 49 height 13
